Goal: Information Seeking & Learning: Learn about a topic

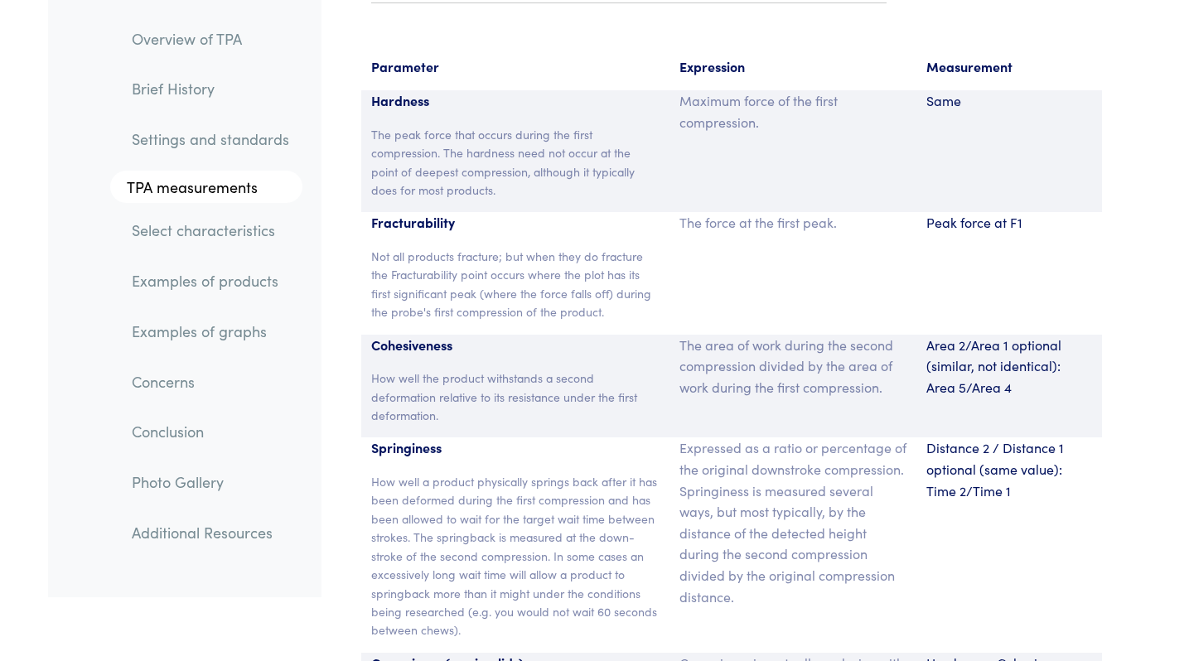
scroll to position [10882, 0]
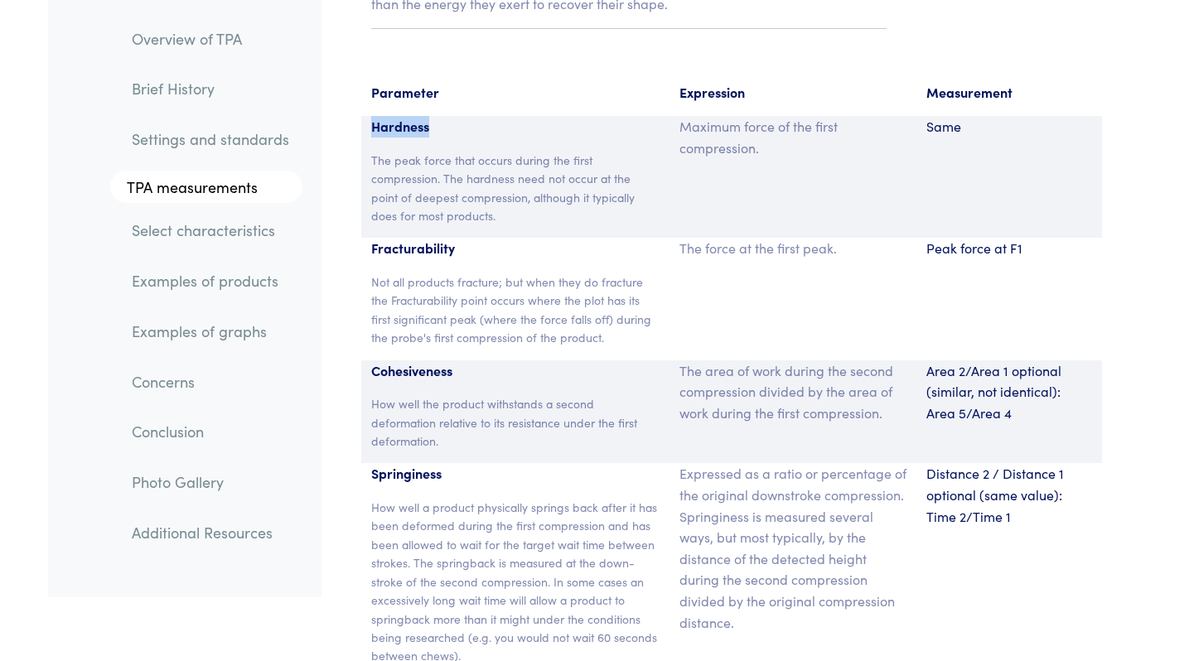
drag, startPoint x: 379, startPoint y: 109, endPoint x: 429, endPoint y: 110, distance: 49.7
click at [429, 116] on p "Hardness" at bounding box center [515, 127] width 289 height 22
copy p "Hardness"
drag, startPoint x: 924, startPoint y: 347, endPoint x: 1007, endPoint y: 350, distance: 82.9
click at [1007, 360] on div "Area 2/Area 1 optional (similar, not identical): Area 5/Area 4" at bounding box center [1009, 412] width 186 height 104
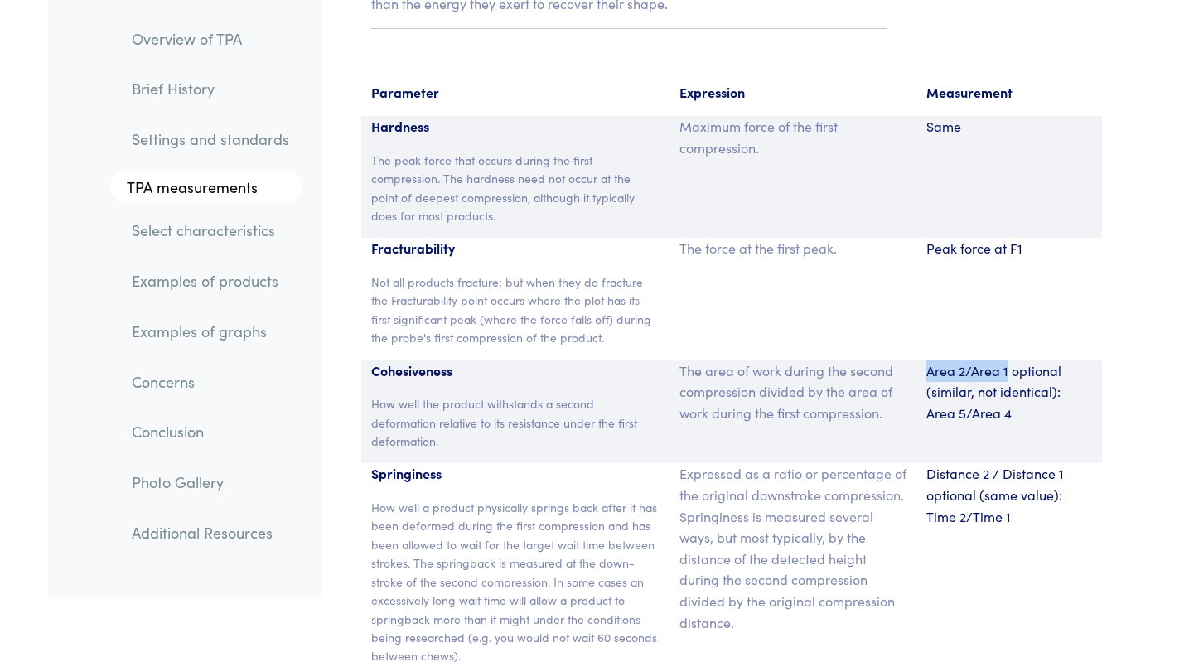
copy p "Area 2/Area 1"
drag, startPoint x: 373, startPoint y: 456, endPoint x: 450, endPoint y: 452, distance: 77.1
click at [450, 463] on p "Springiness" at bounding box center [515, 474] width 289 height 22
copy p "Springiness"
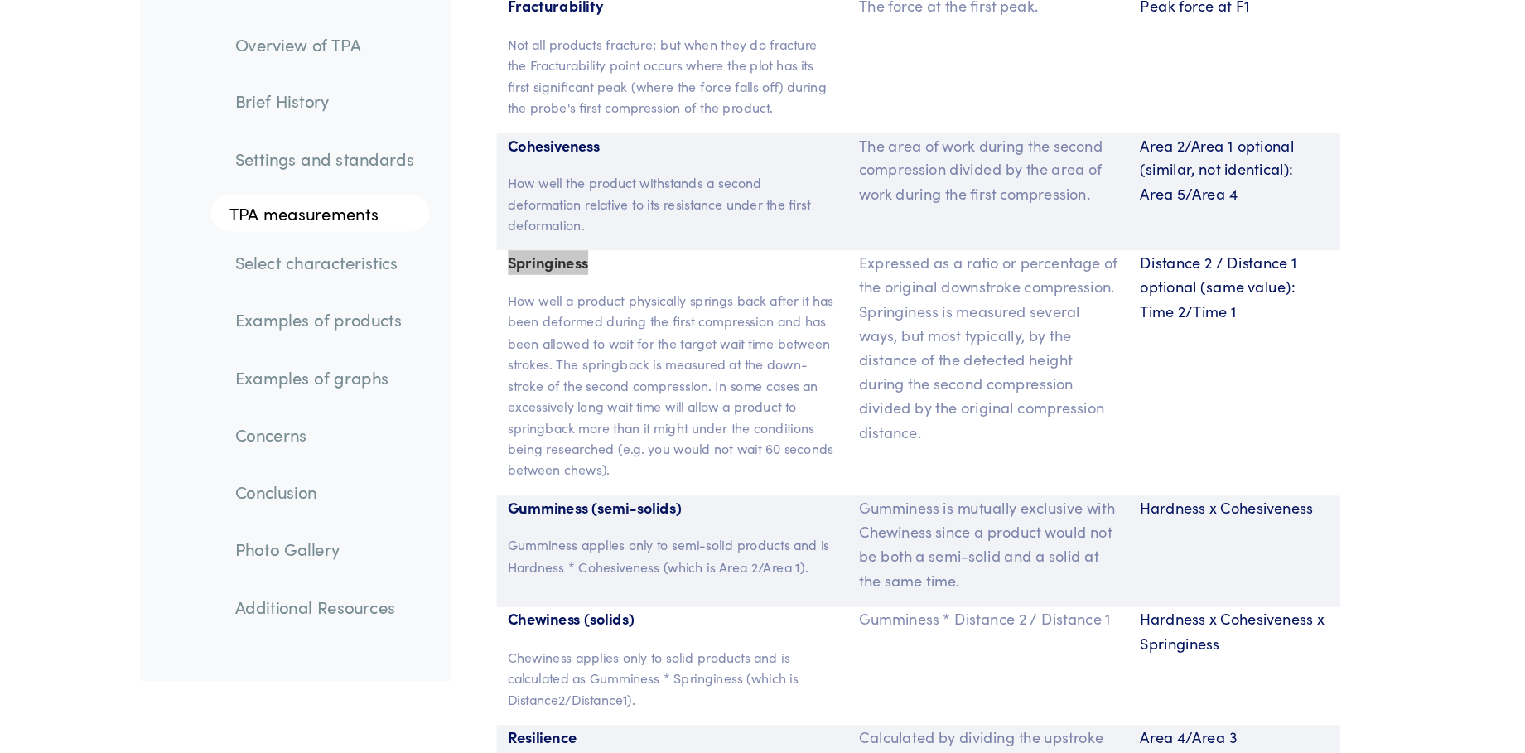
scroll to position [11160, 0]
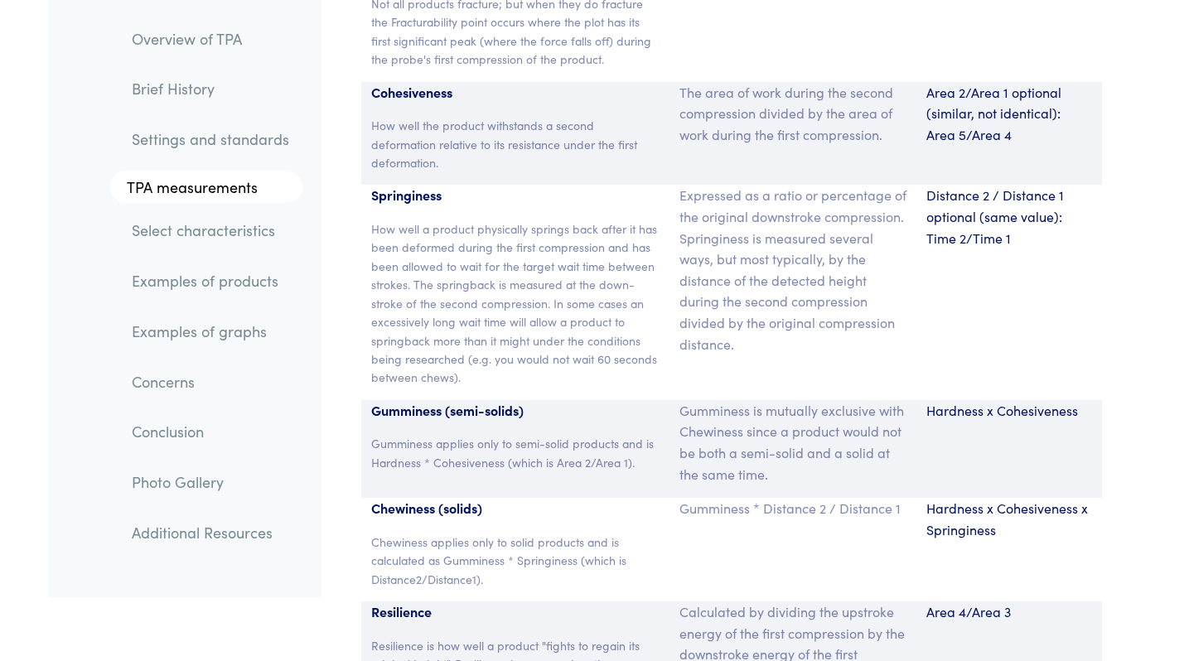
click at [422, 400] on p "Gumminess (semi-solids)" at bounding box center [515, 411] width 289 height 22
drag, startPoint x: 371, startPoint y: 488, endPoint x: 434, endPoint y: 491, distance: 63.0
click at [434, 498] on p "Chewiness (solids)" at bounding box center [515, 509] width 289 height 22
copy p "Chewiness"
